Goal: Transaction & Acquisition: Purchase product/service

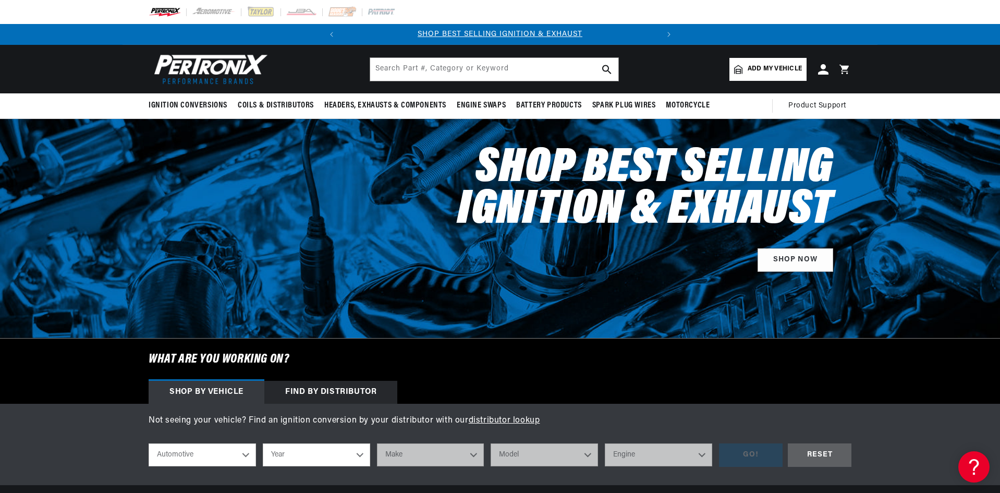
click at [357, 206] on div "Shop Best Selling Ignition & Exhaust SHOP NOW" at bounding box center [500, 205] width 703 height 173
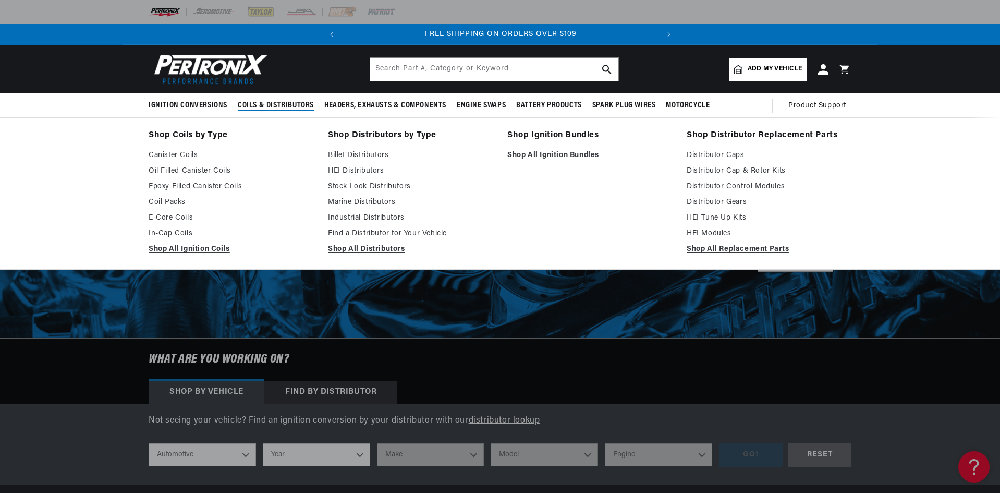
click at [280, 107] on span "Coils & Distributors" at bounding box center [276, 105] width 76 height 11
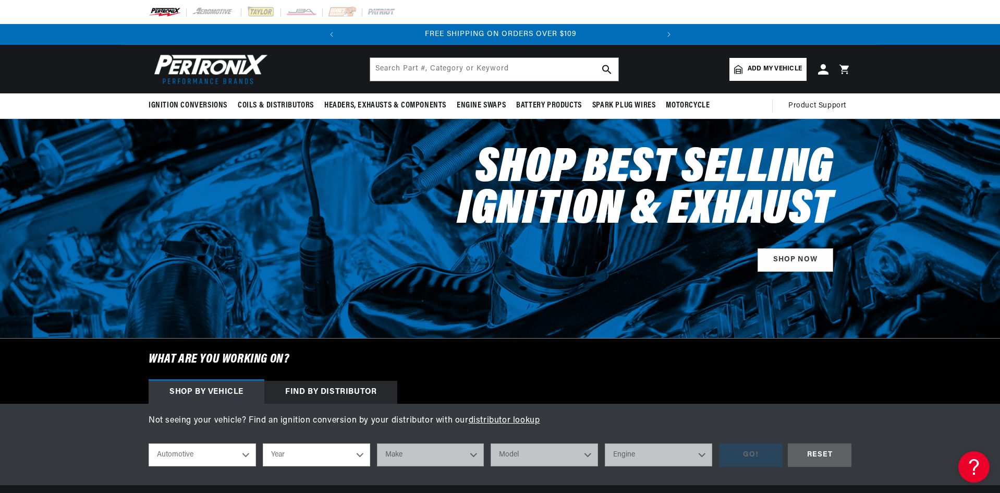
click at [340, 388] on div "Find by Distributor" at bounding box center [330, 392] width 133 height 23
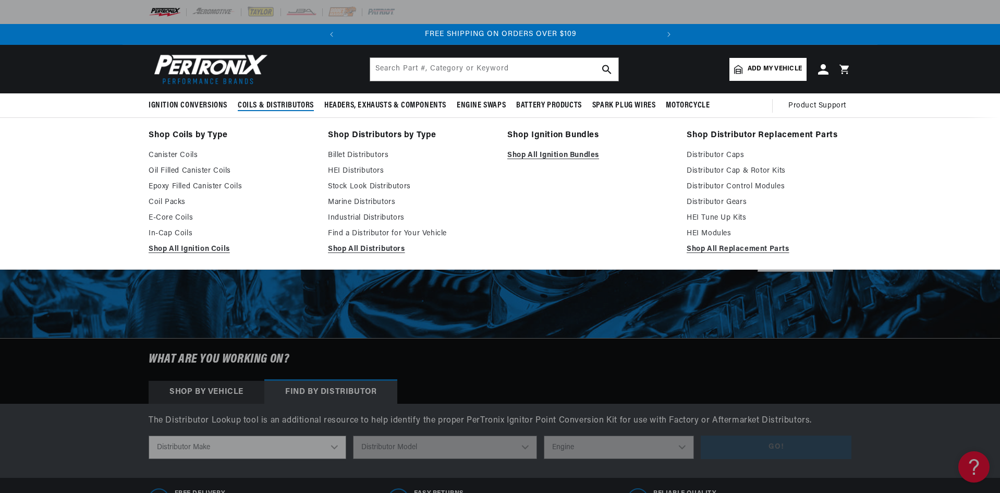
click at [283, 101] on span "Coils & Distributors" at bounding box center [276, 105] width 76 height 11
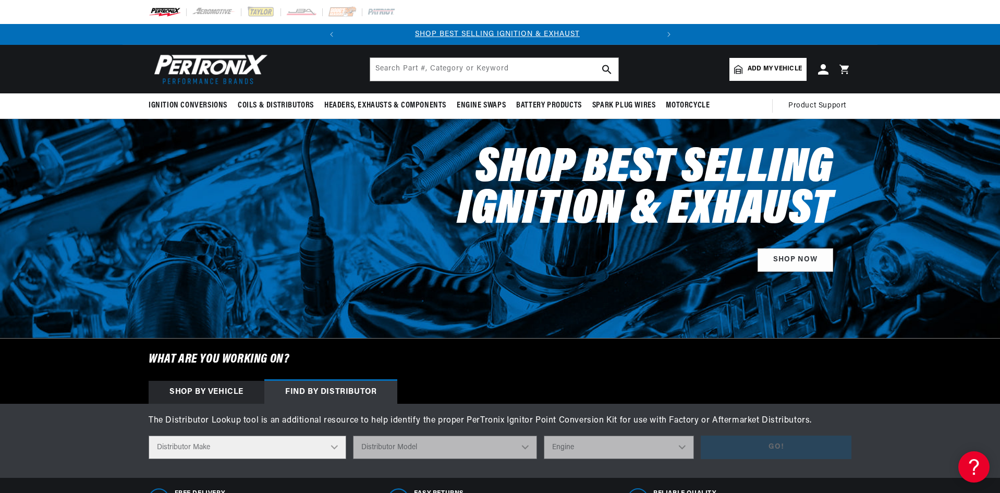
scroll to position [0, 0]
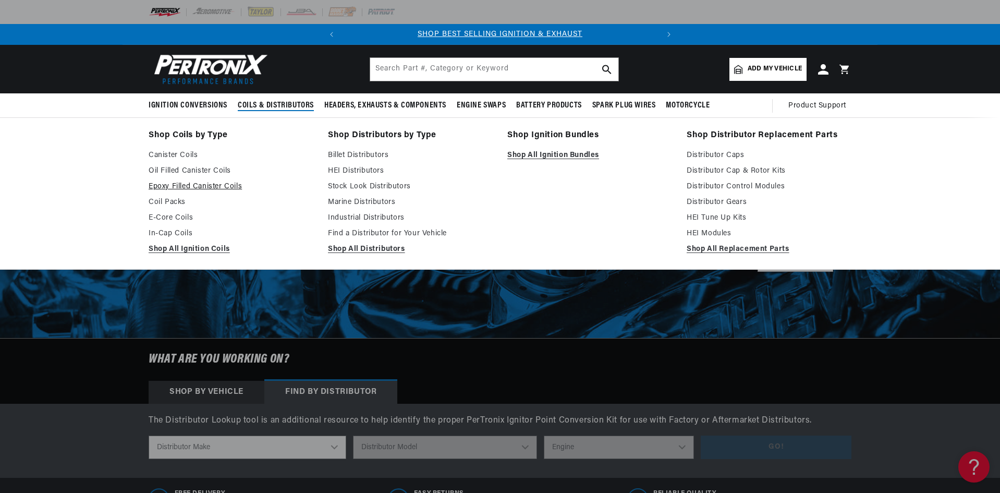
click at [206, 181] on link "Epoxy Filled Canister Coils" at bounding box center [231, 186] width 165 height 13
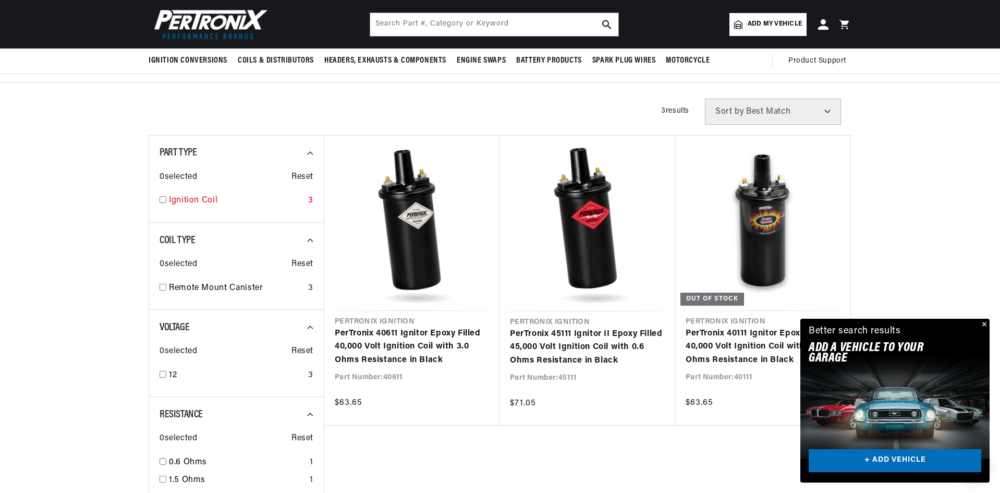
click at [164, 201] on input "checkbox" at bounding box center [163, 199] width 7 height 7
checkbox input "true"
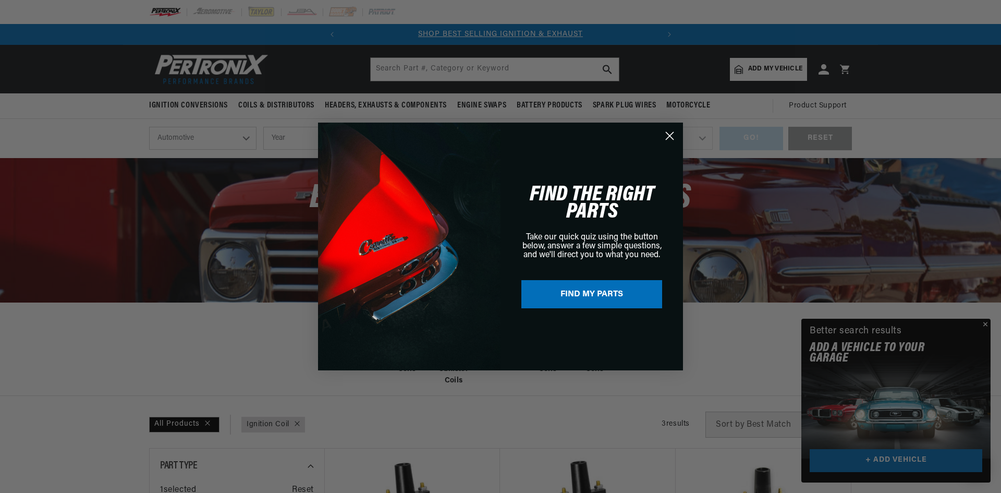
click at [673, 134] on circle "Close dialog" at bounding box center [669, 135] width 17 height 17
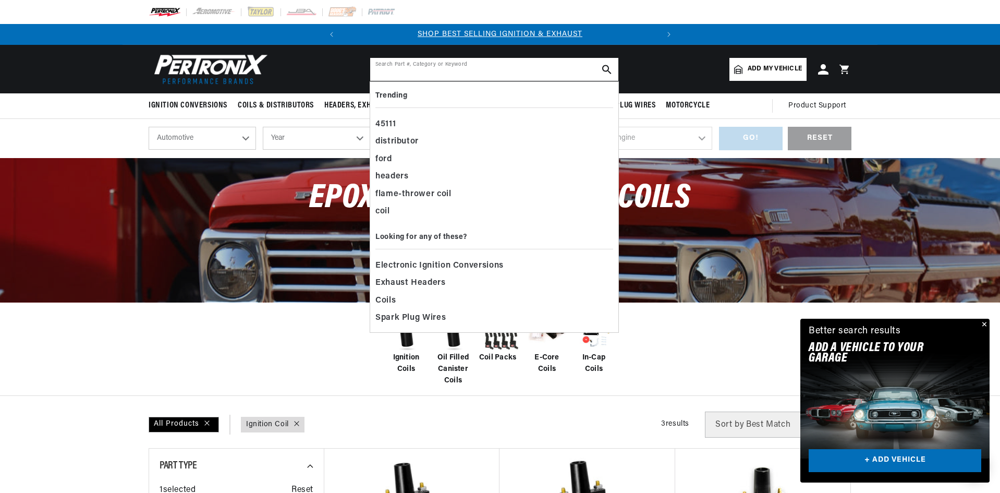
paste input "prtd7134630"
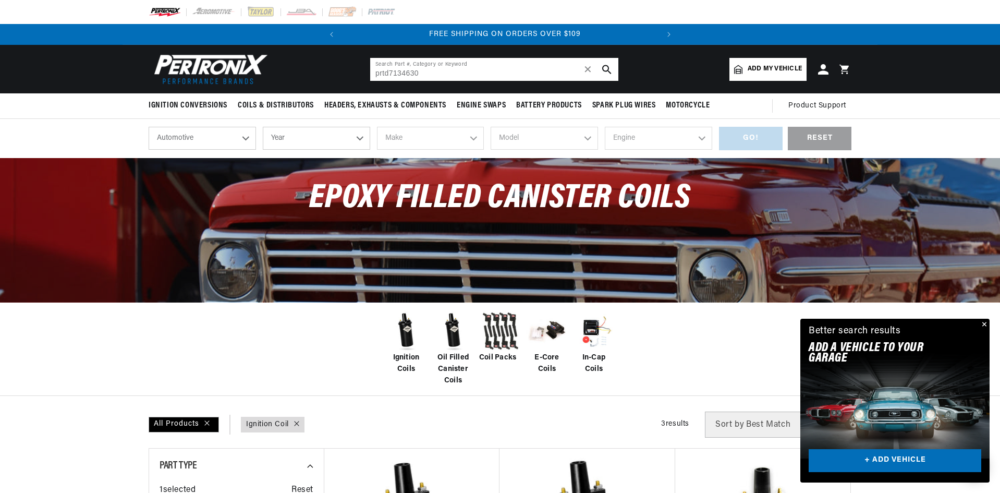
scroll to position [0, 316]
click at [383, 76] on input "prtd7134630" at bounding box center [494, 69] width 248 height 23
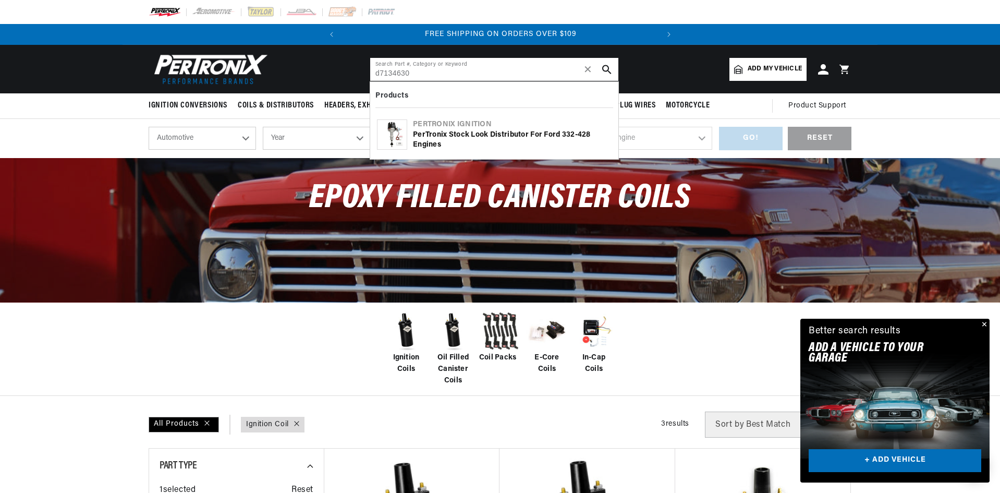
type input "d7134630"
click at [479, 135] on div "PerTronix Stock Look Distributor for Ford 332-428 Engines" at bounding box center [512, 140] width 199 height 20
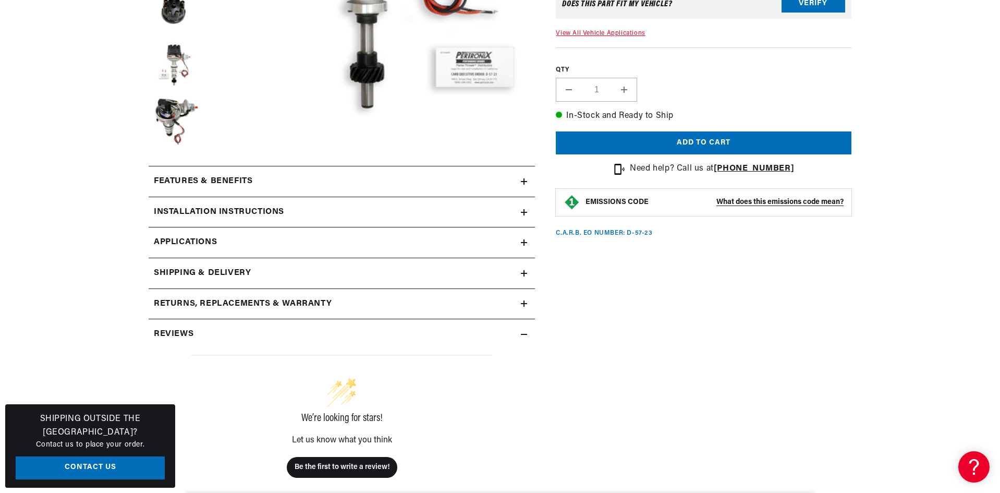
scroll to position [365, 0]
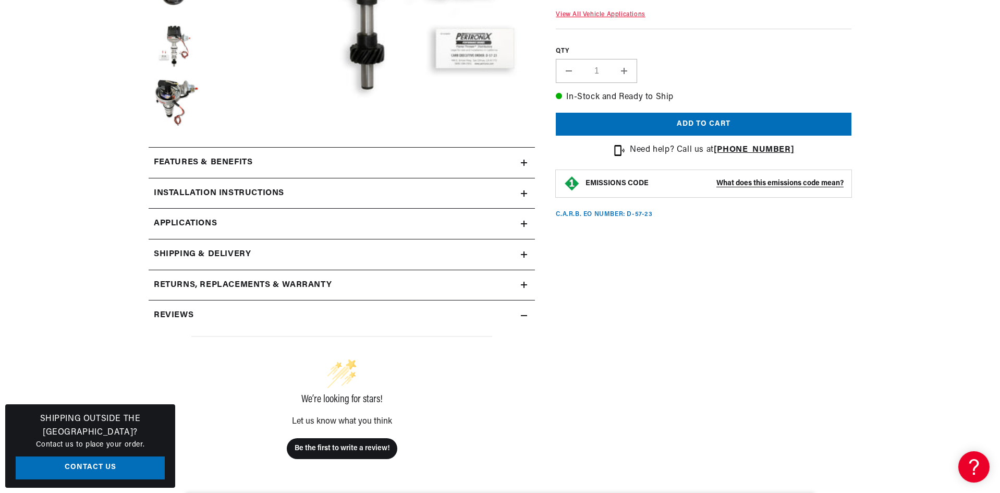
click at [224, 163] on h2 "Features & Benefits" at bounding box center [203, 163] width 99 height 14
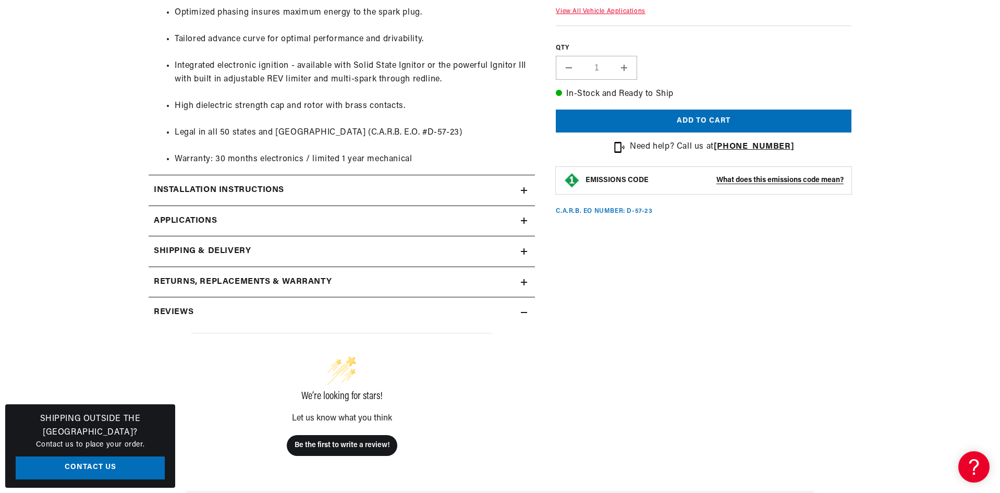
scroll to position [0, 0]
click at [231, 193] on h2 "Installation instructions" at bounding box center [219, 191] width 130 height 14
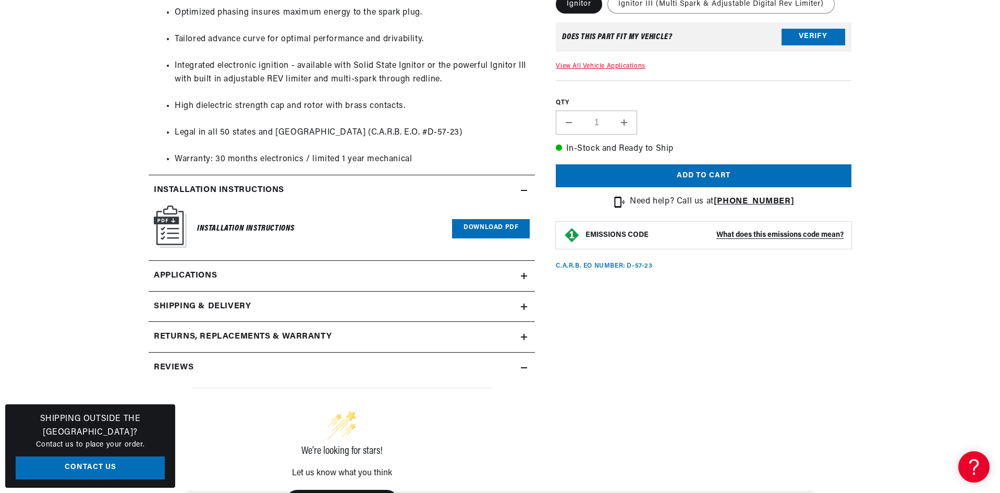
click at [215, 188] on h2 "Installation instructions" at bounding box center [219, 191] width 130 height 14
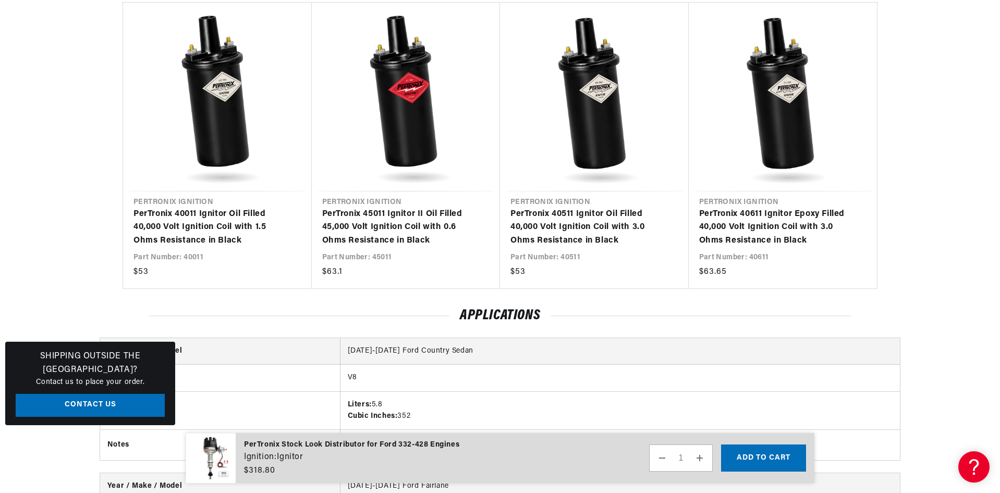
scroll to position [0, 316]
